Goal: Information Seeking & Learning: Learn about a topic

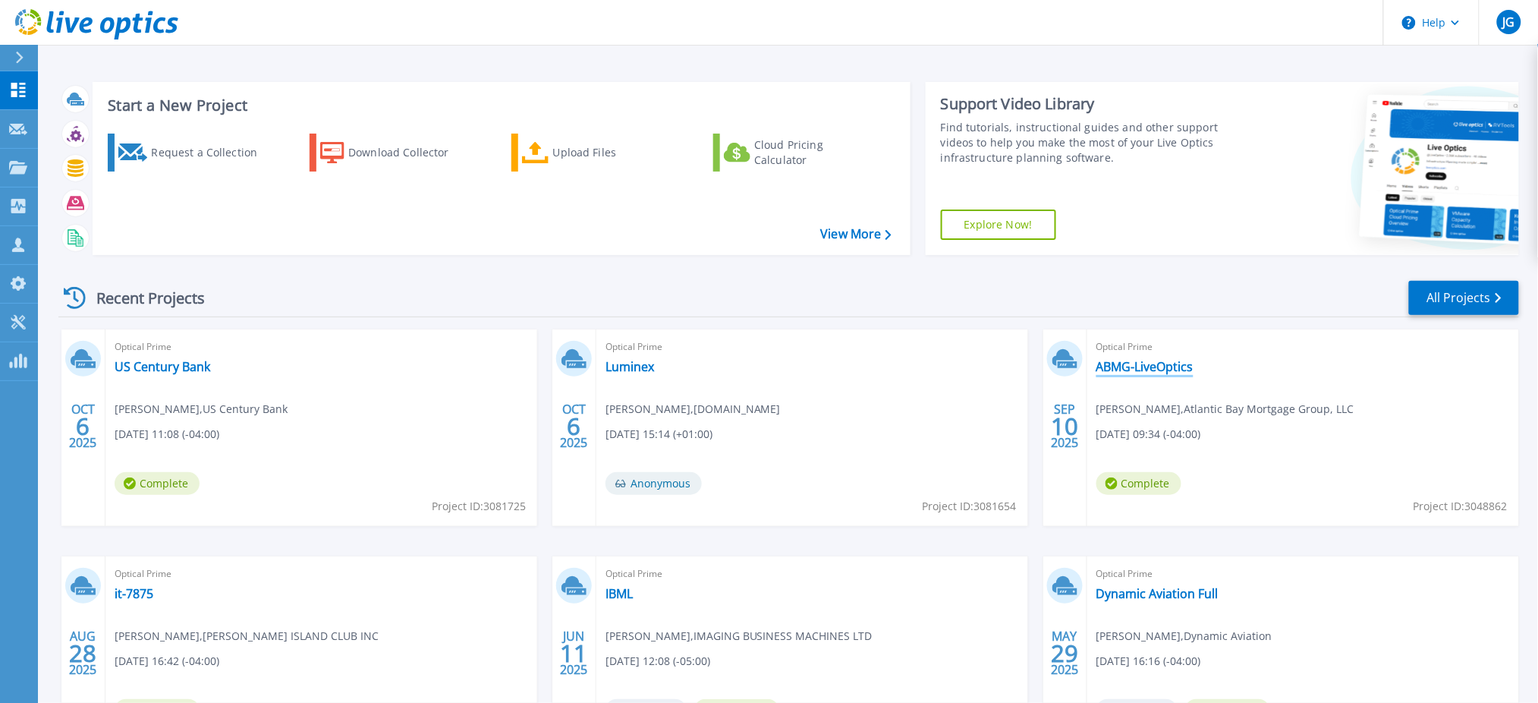
click at [1121, 369] on link "ABMG-LiveOptics" at bounding box center [1145, 366] width 97 height 15
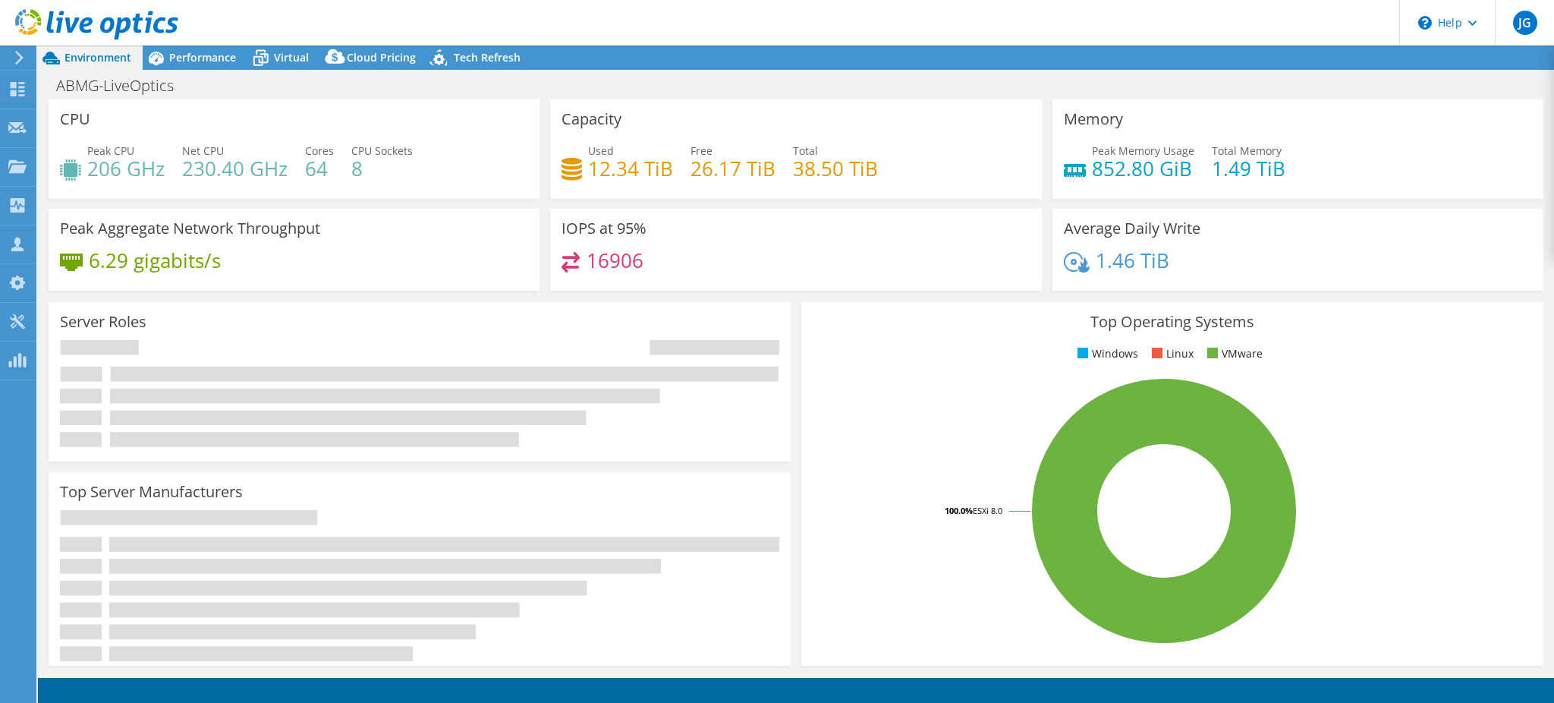
select select "USD"
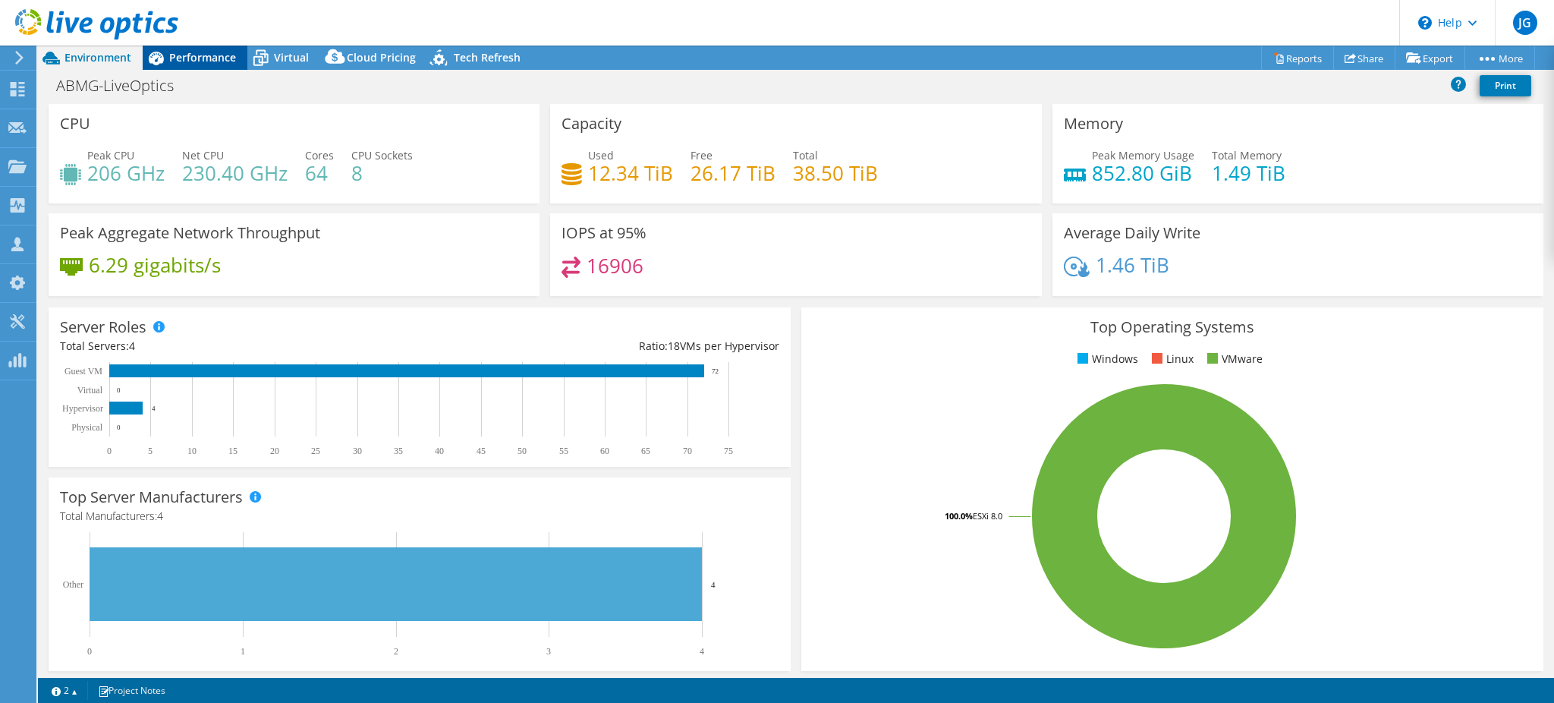
click at [216, 54] on span "Performance" at bounding box center [202, 57] width 67 height 14
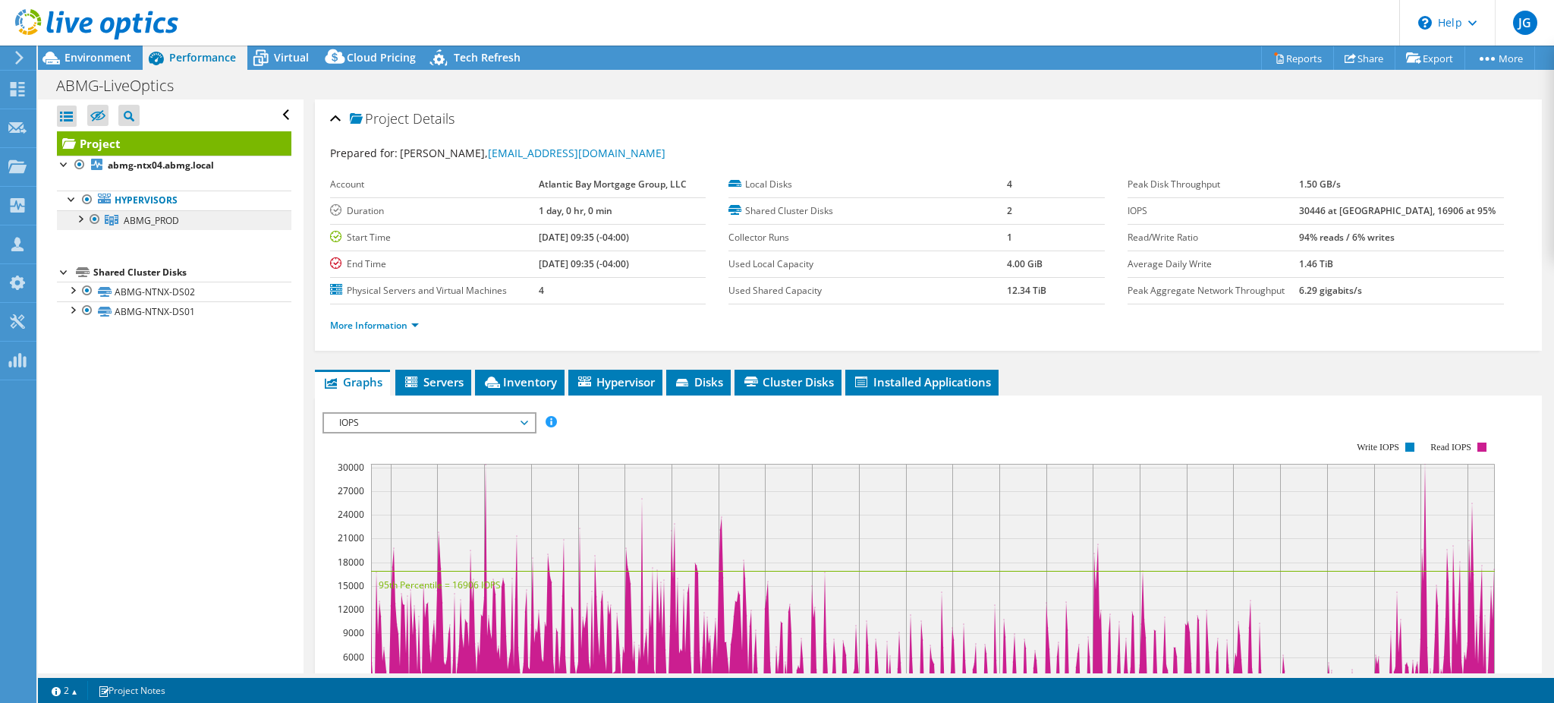
click at [156, 214] on span "ABMG_PROD" at bounding box center [151, 220] width 55 height 13
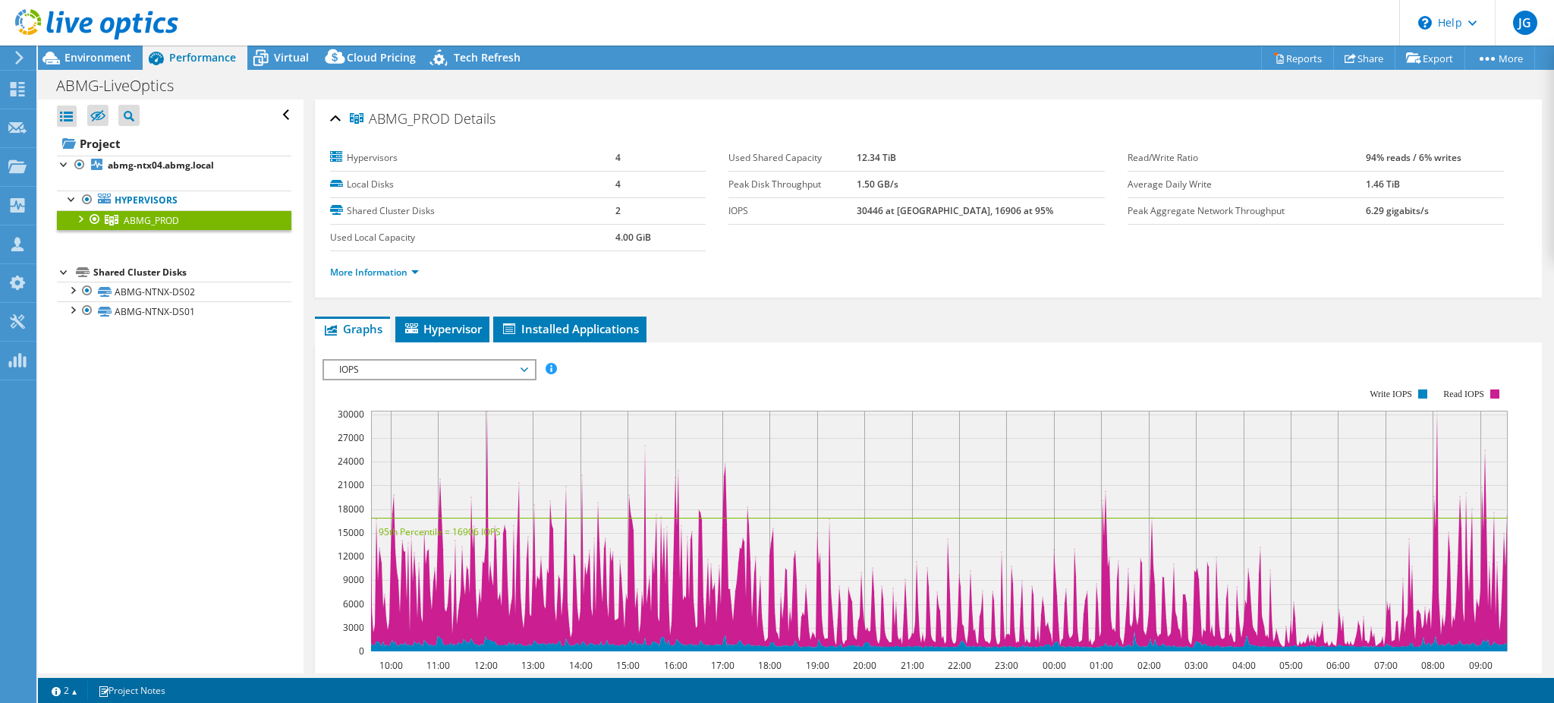
click at [80, 219] on div at bounding box center [79, 217] width 15 height 15
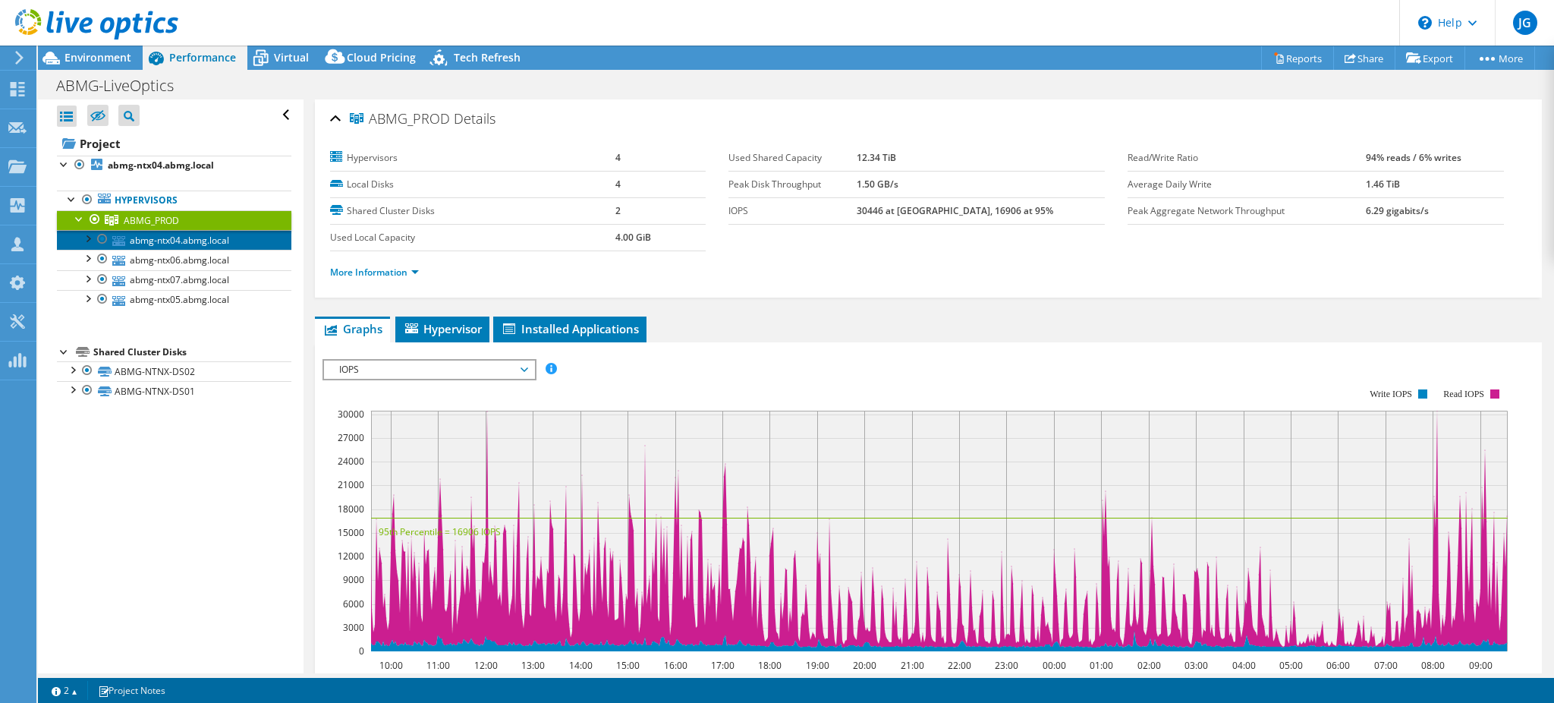
click at [208, 242] on link "abmg-ntx04.abmg.local" at bounding box center [174, 240] width 235 height 20
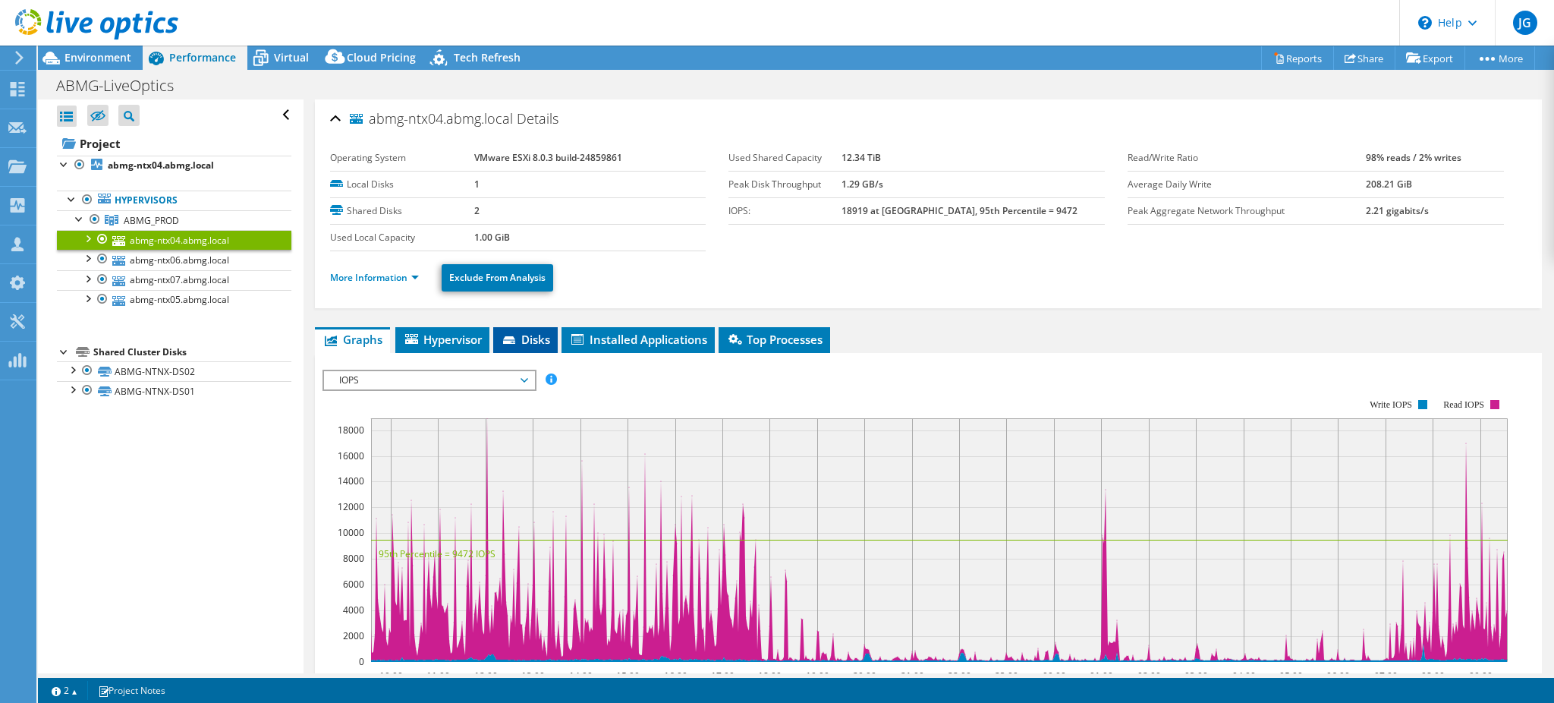
click at [509, 336] on icon at bounding box center [510, 341] width 15 height 10
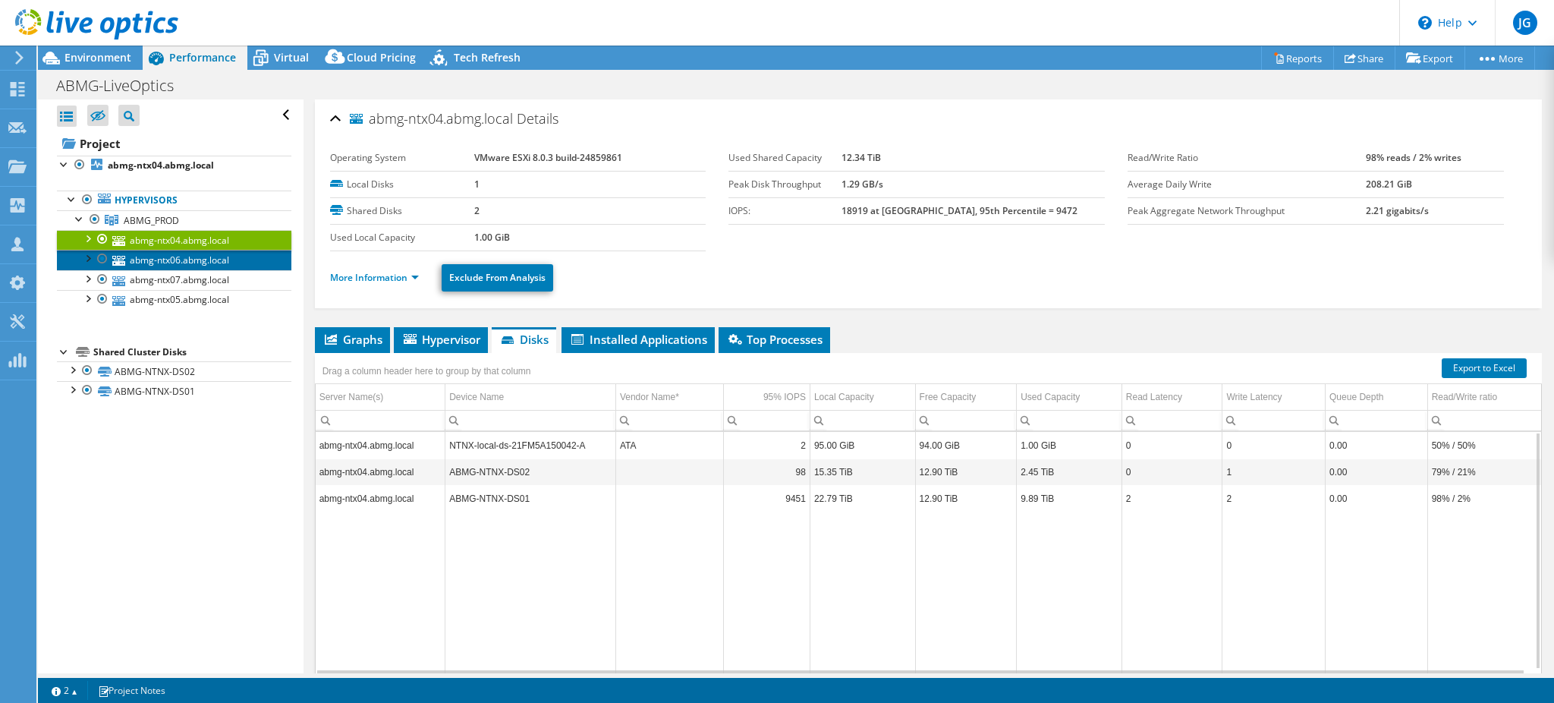
click at [165, 265] on link "abmg-ntx06.abmg.local" at bounding box center [174, 260] width 235 height 20
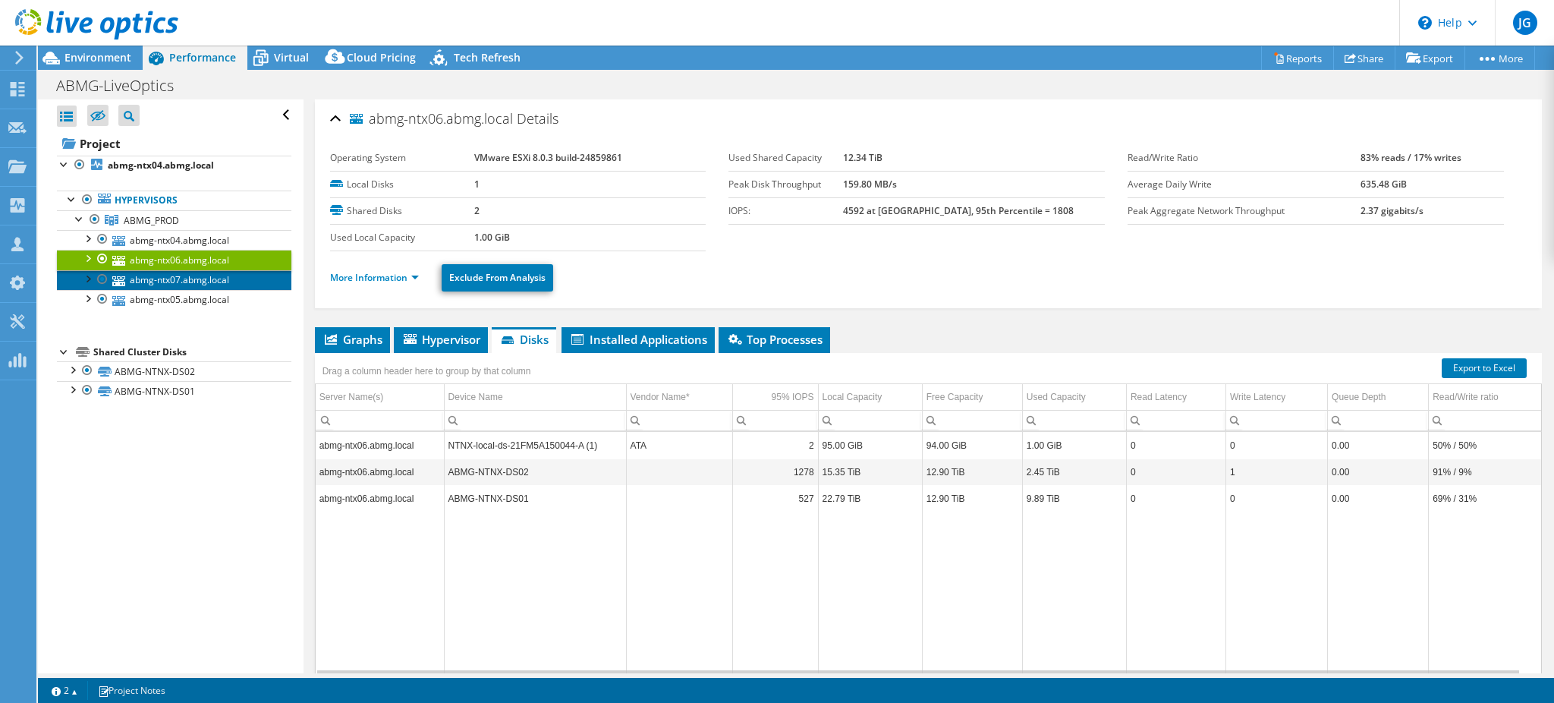
click at [149, 282] on link "abmg-ntx07.abmg.local" at bounding box center [174, 280] width 235 height 20
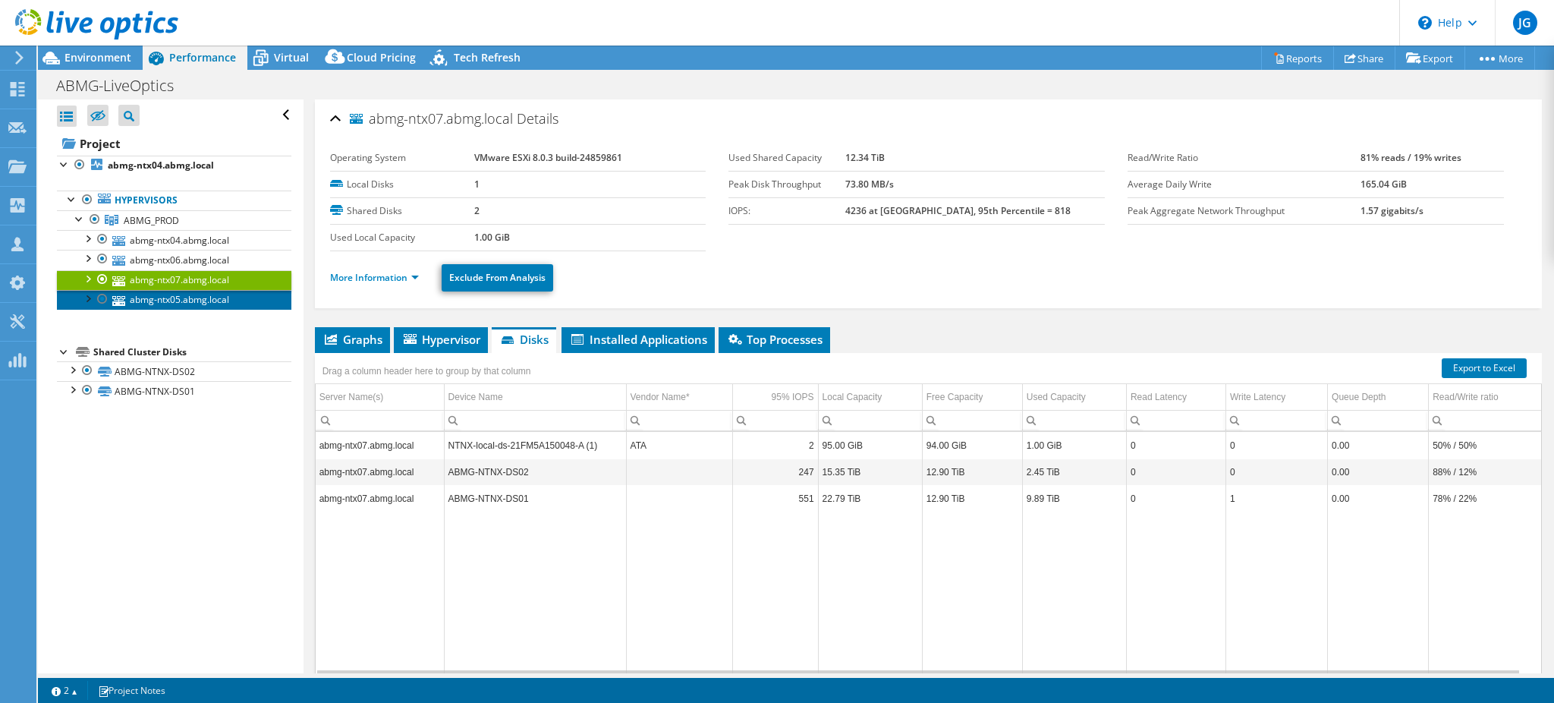
click at [161, 303] on link "abmg-ntx05.abmg.local" at bounding box center [174, 300] width 235 height 20
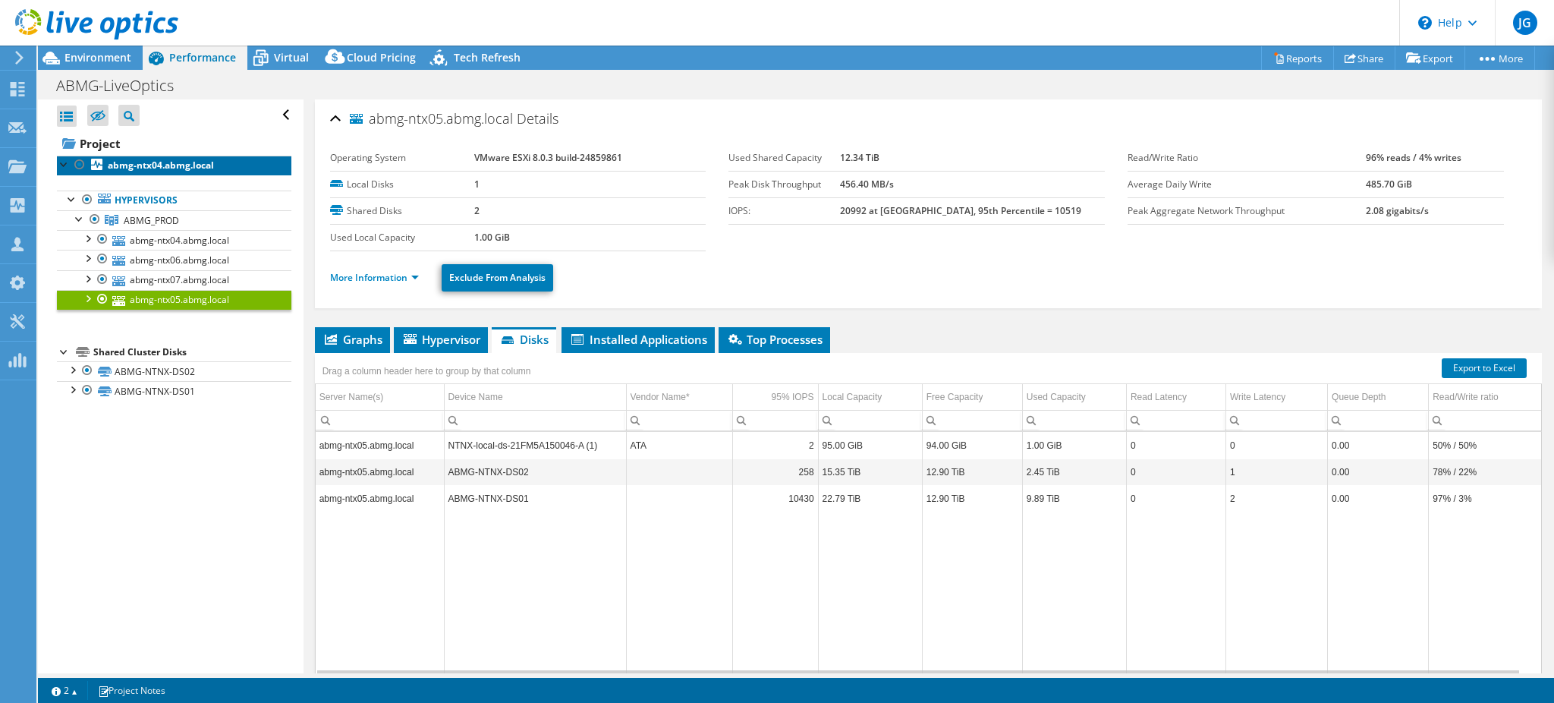
click at [135, 166] on b "abmg-ntx04.abmg.local" at bounding box center [161, 165] width 106 height 13
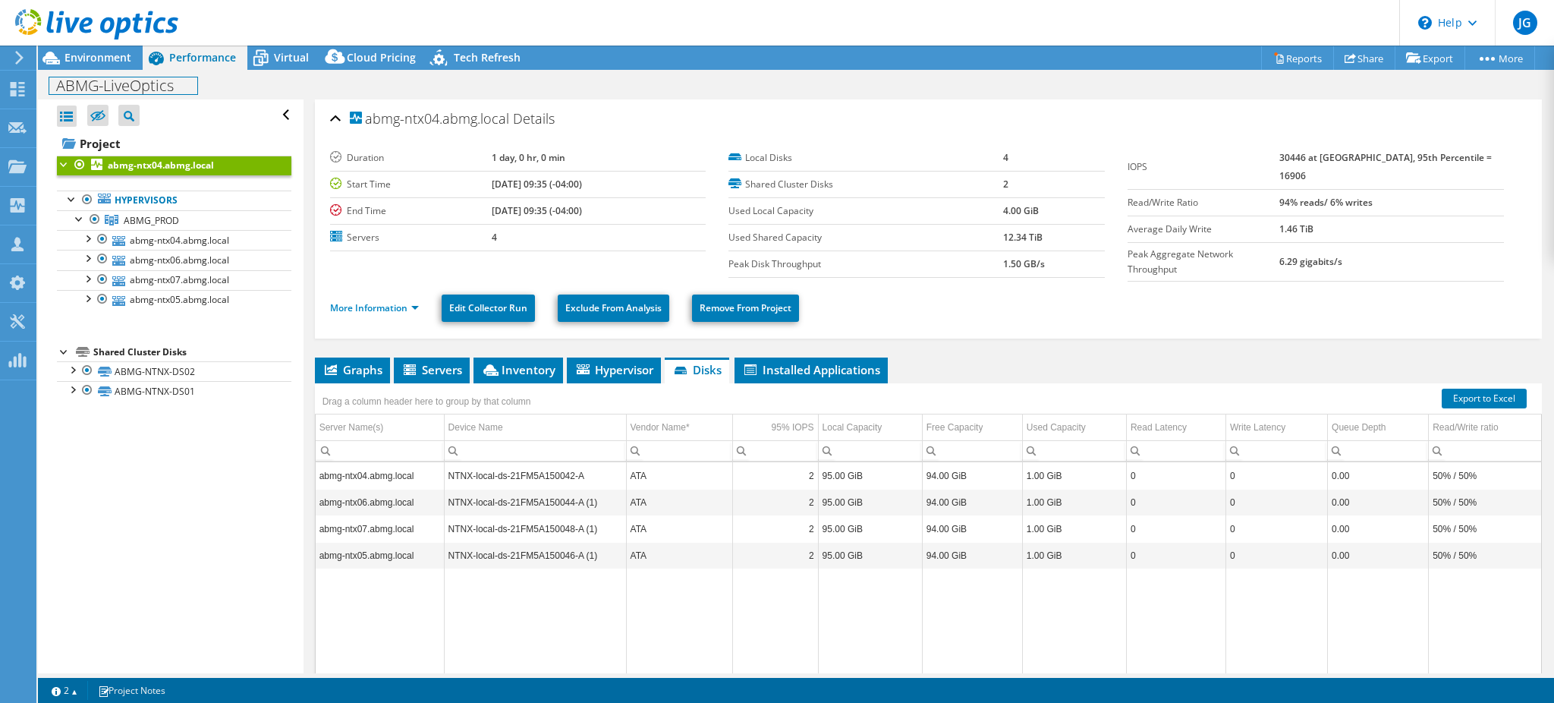
click at [95, 71] on div "ABMG-LiveOptics Print" at bounding box center [796, 85] width 1516 height 28
click at [99, 56] on span "Environment" at bounding box center [98, 57] width 67 height 14
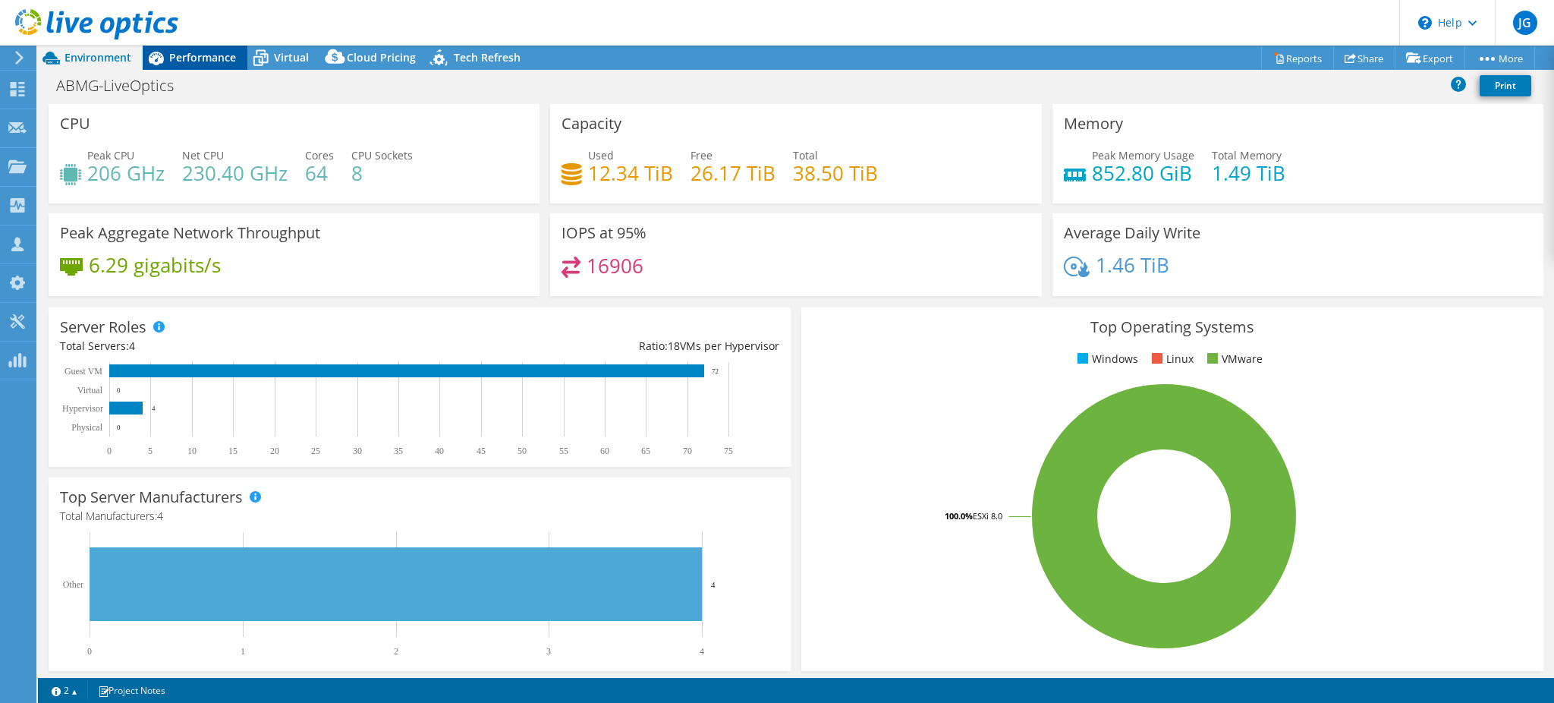
click at [192, 62] on span "Performance" at bounding box center [202, 57] width 67 height 14
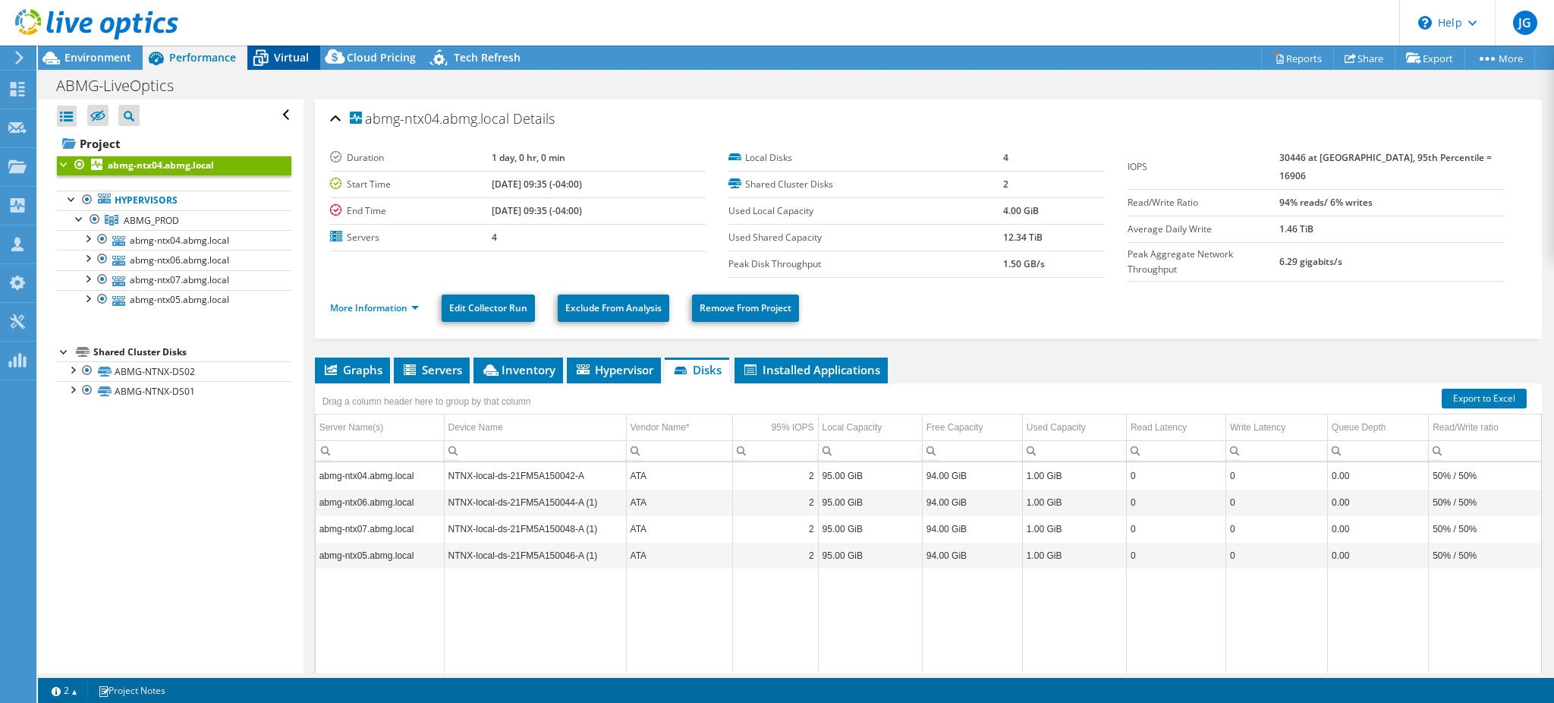
click at [291, 47] on div "Virtual" at bounding box center [283, 58] width 73 height 24
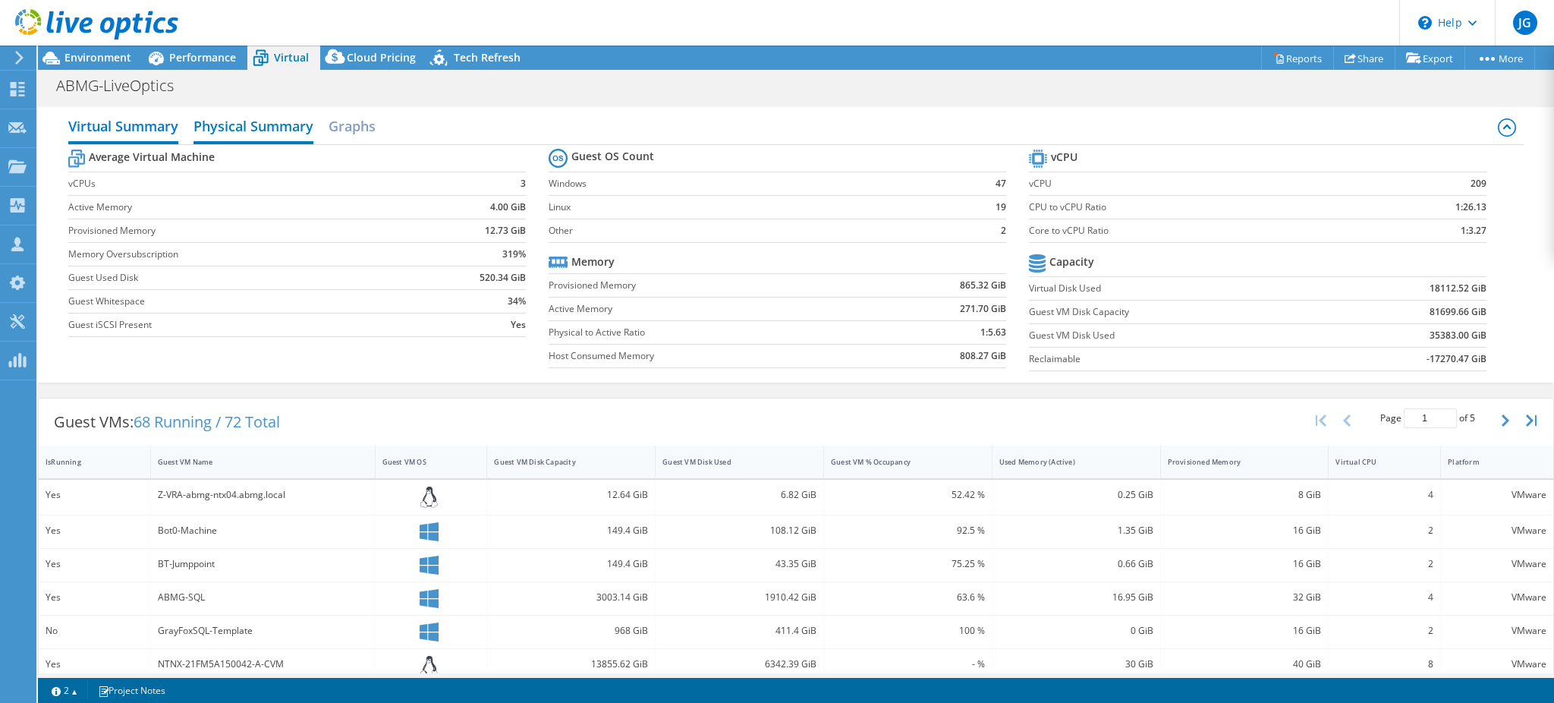
click at [270, 131] on h2 "Physical Summary" at bounding box center [254, 127] width 120 height 33
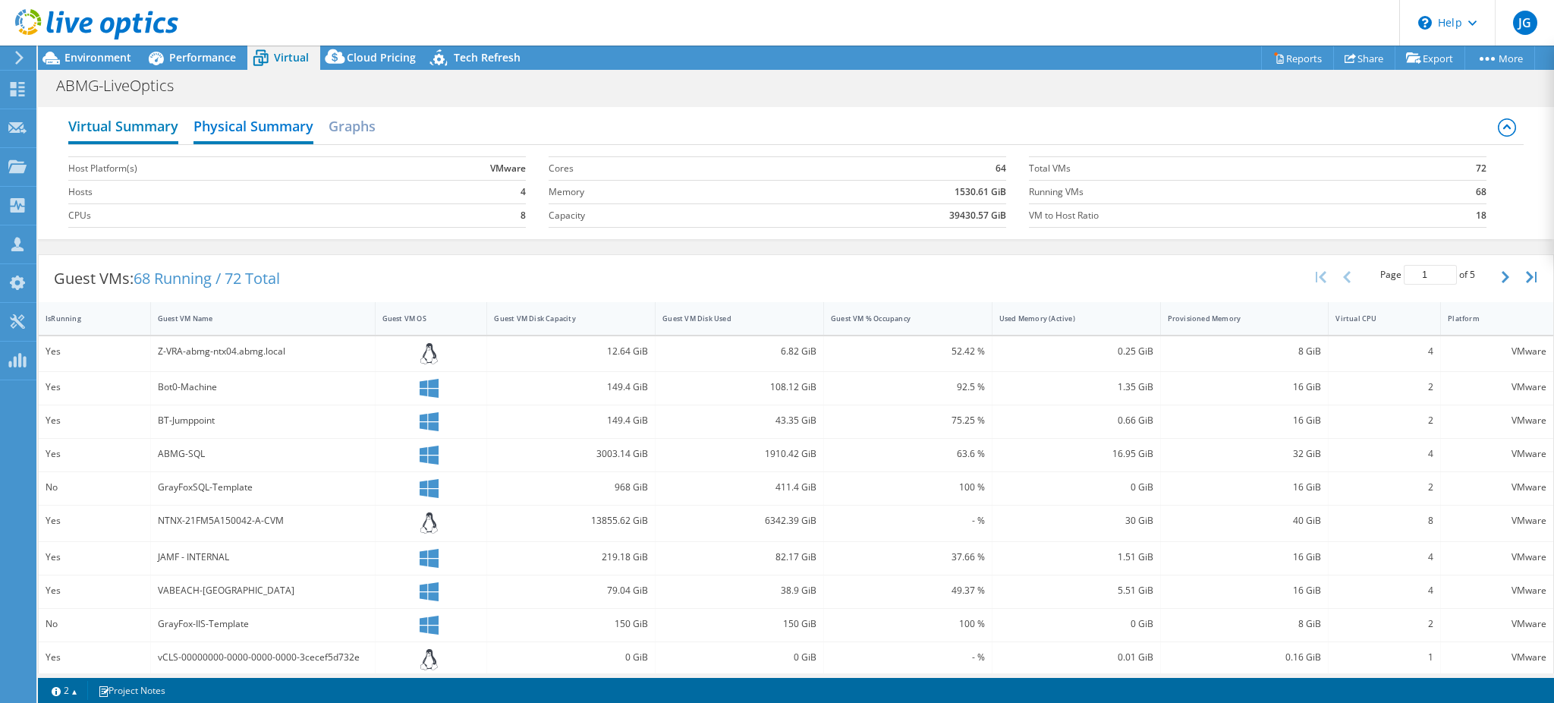
click at [122, 132] on h2 "Virtual Summary" at bounding box center [123, 127] width 110 height 33
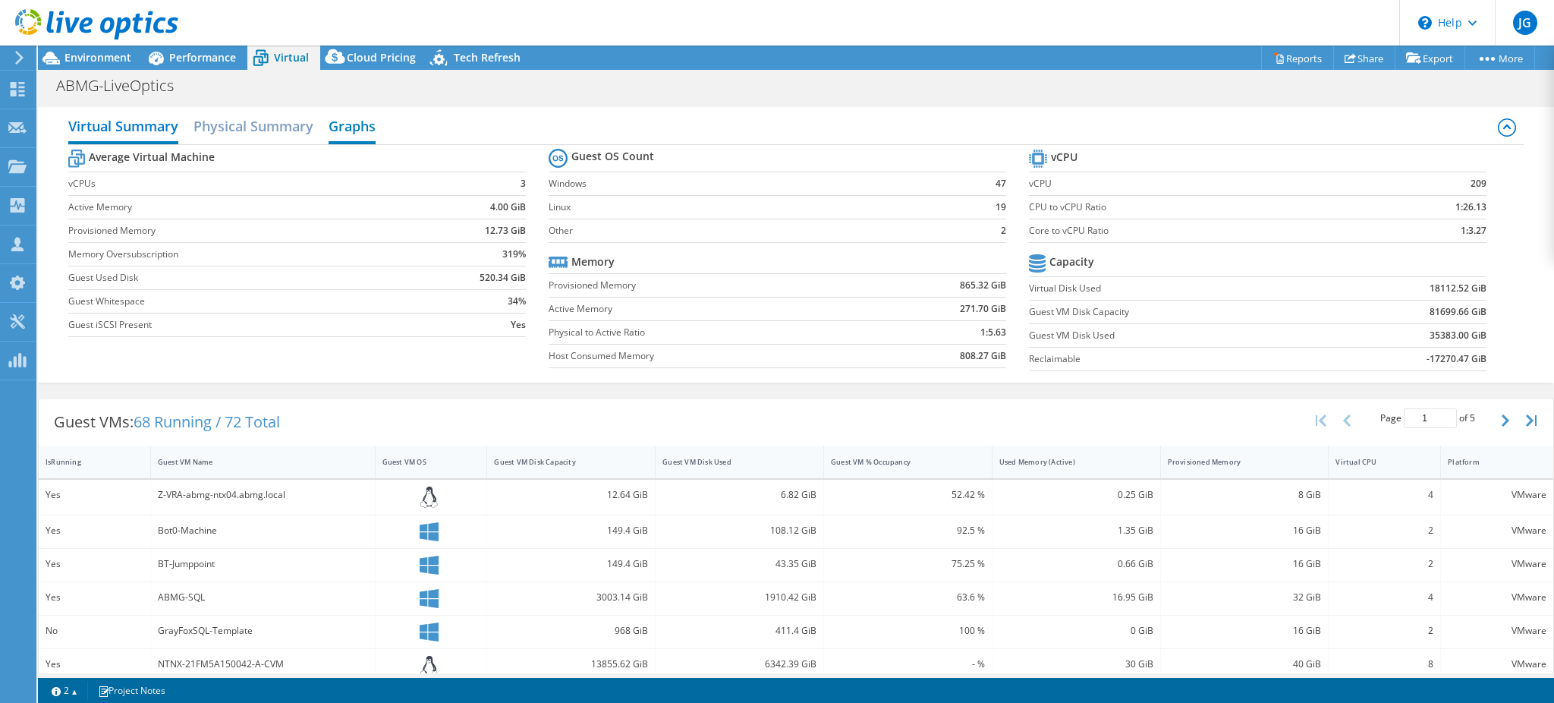
click at [355, 130] on h2 "Graphs" at bounding box center [352, 127] width 47 height 33
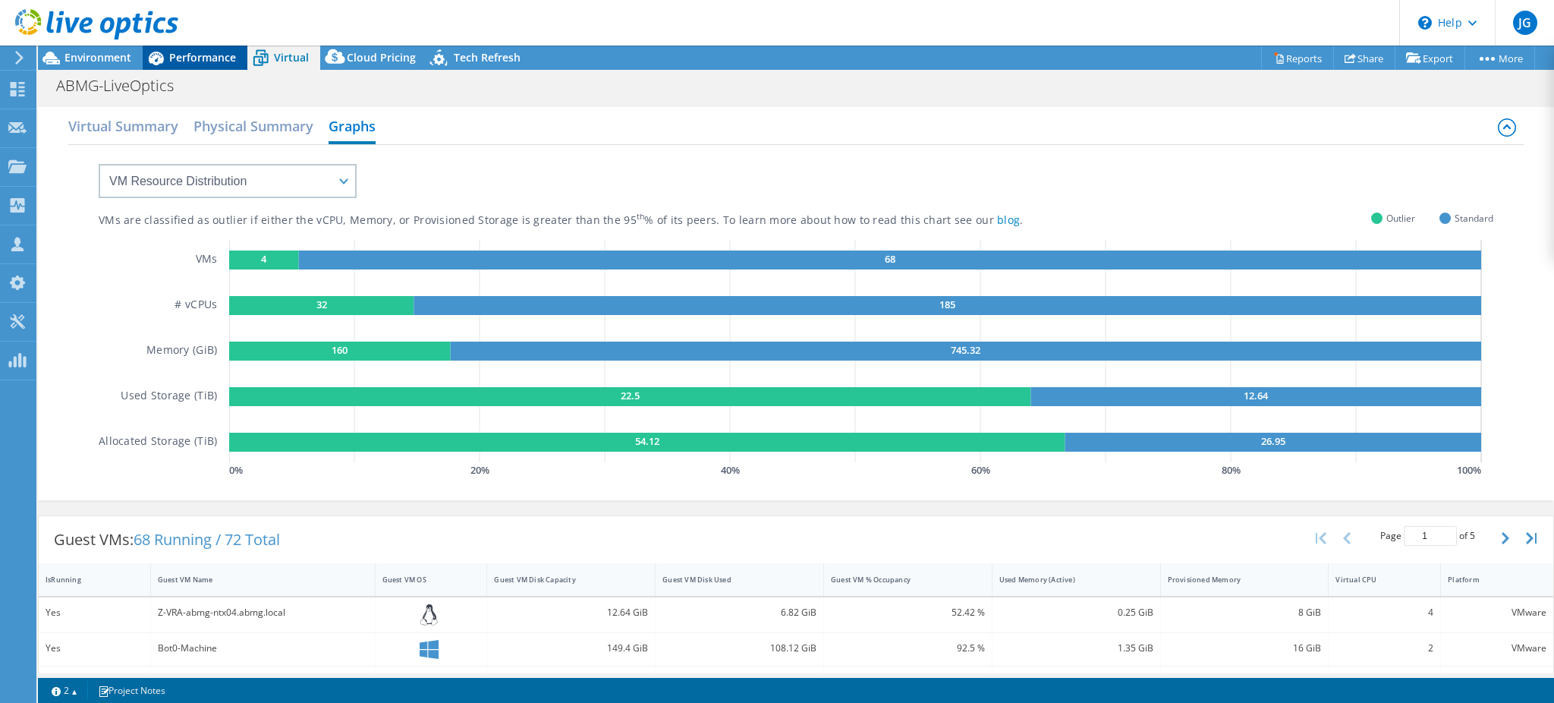
click at [187, 50] on span "Performance" at bounding box center [202, 57] width 67 height 14
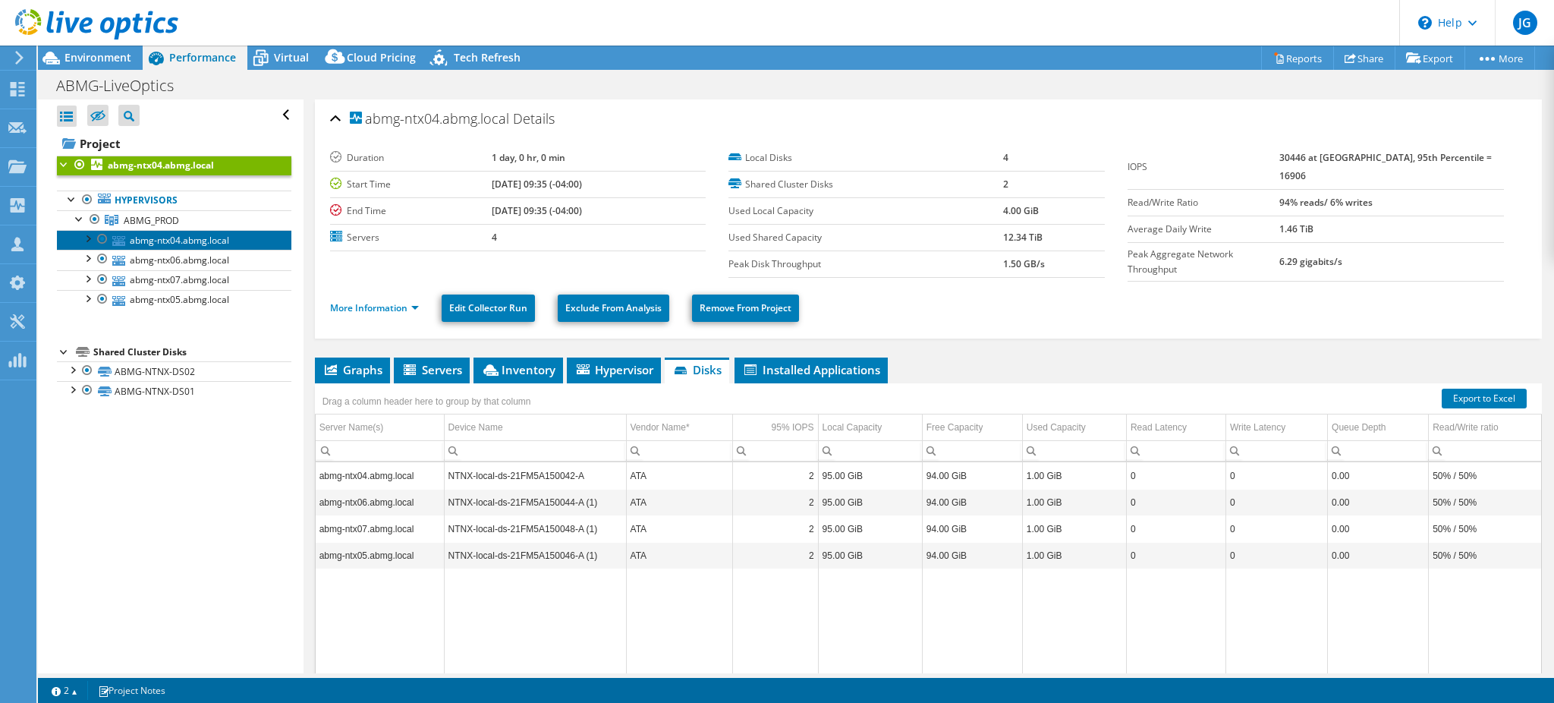
click at [197, 237] on link "abmg-ntx04.abmg.local" at bounding box center [174, 240] width 235 height 20
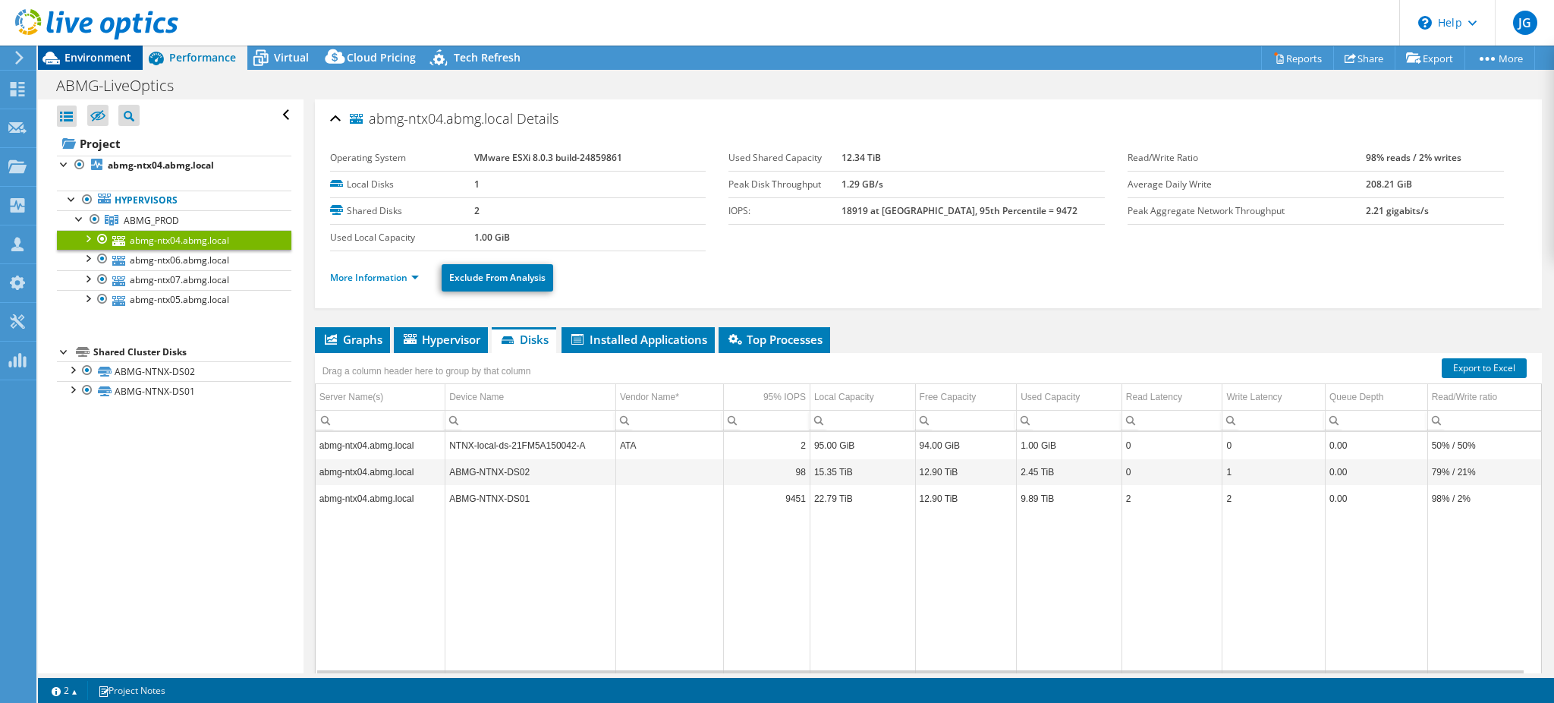
click at [114, 49] on div at bounding box center [89, 25] width 178 height 51
drag, startPoint x: 74, startPoint y: 47, endPoint x: 92, endPoint y: 59, distance: 21.9
click at [80, 52] on div "JG Partner Team Member [PERSON_NAME] [PERSON_NAME][EMAIL_ADDRESS][DOMAIN_NAME] …" at bounding box center [777, 351] width 1554 height 703
click at [95, 59] on span "Environment" at bounding box center [98, 57] width 67 height 14
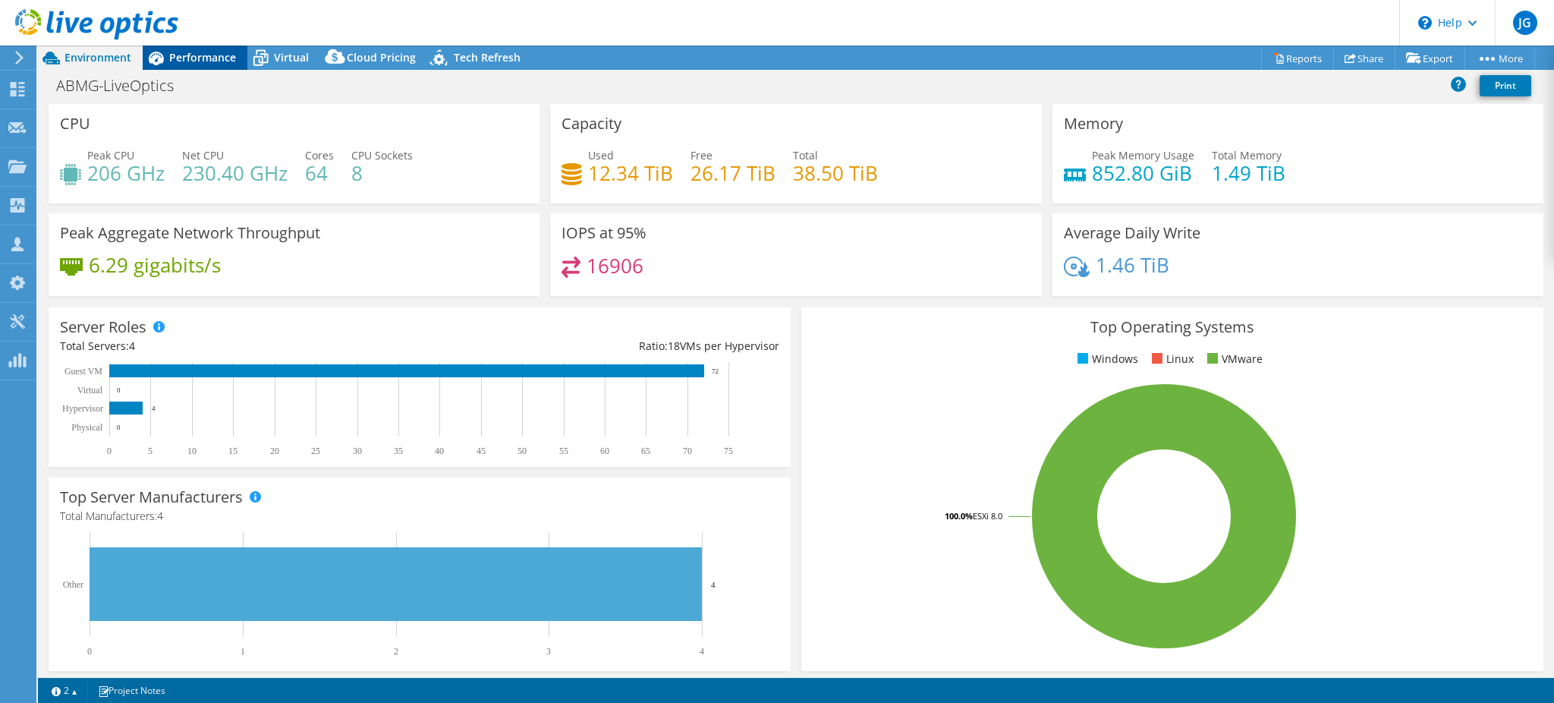
click at [204, 59] on span "Performance" at bounding box center [202, 57] width 67 height 14
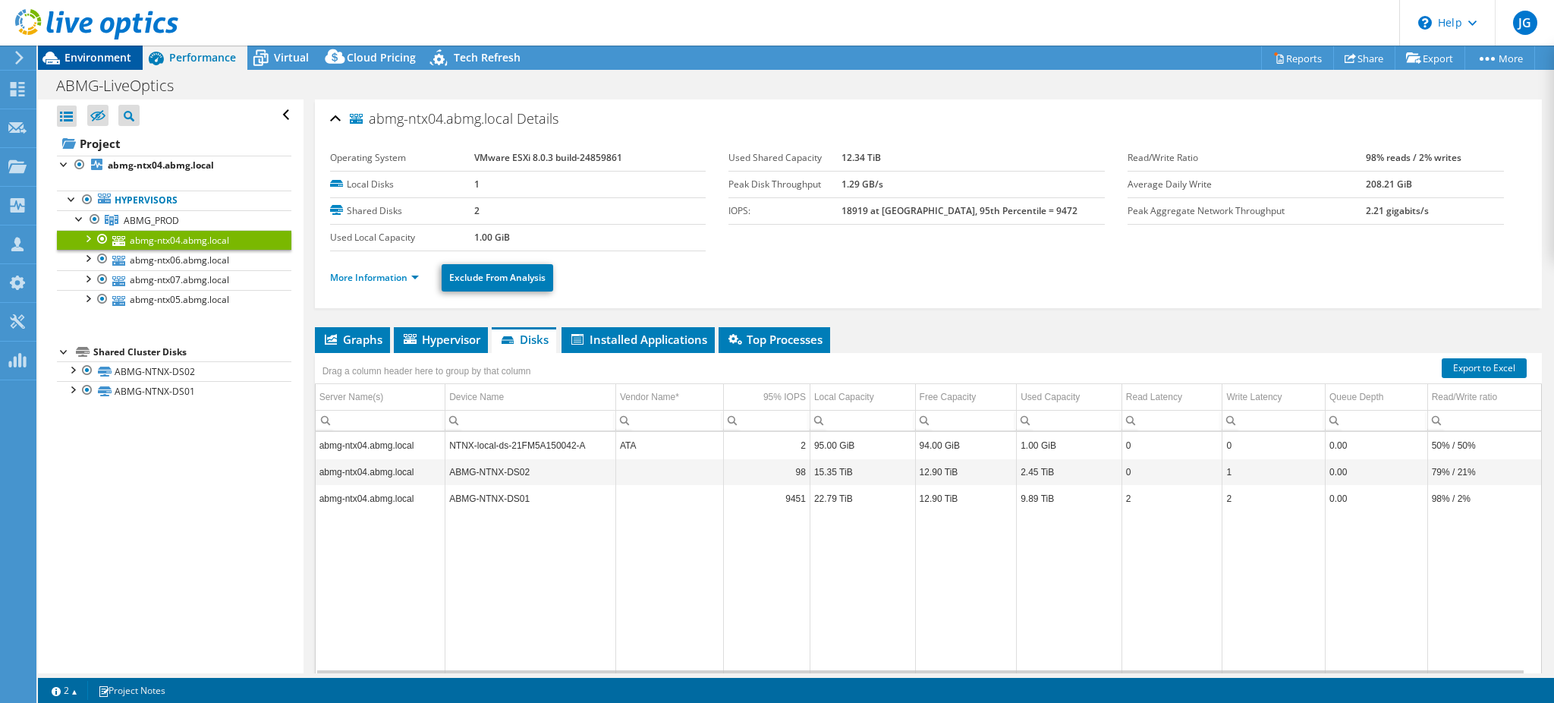
click at [113, 54] on span "Environment" at bounding box center [98, 57] width 67 height 14
